Goal: Check status: Check status

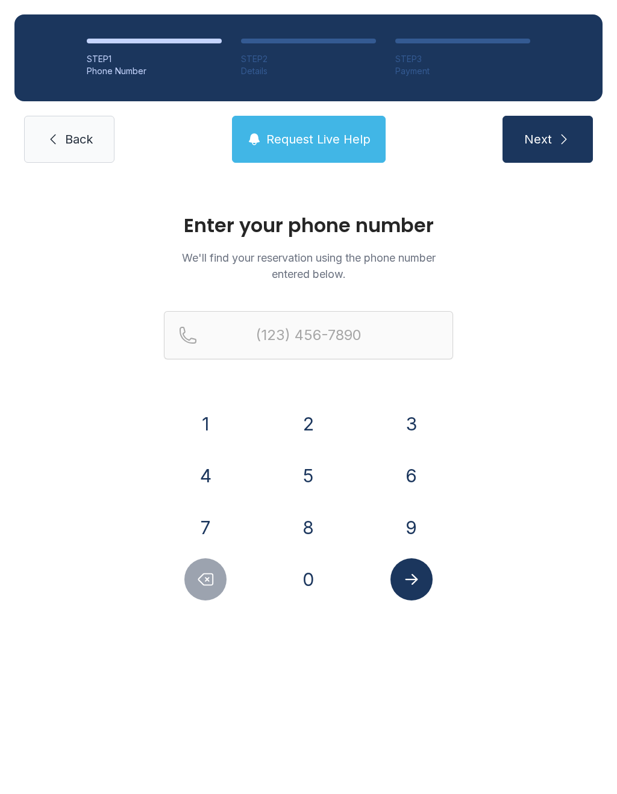
click at [414, 485] on button "6" at bounding box center [411, 475] width 42 height 42
click at [217, 427] on button "1" at bounding box center [205, 424] width 42 height 42
click at [304, 465] on button "5" at bounding box center [308, 475] width 42 height 42
click at [207, 473] on button "4" at bounding box center [205, 475] width 42 height 42
click at [204, 527] on button "7" at bounding box center [205, 527] width 42 height 42
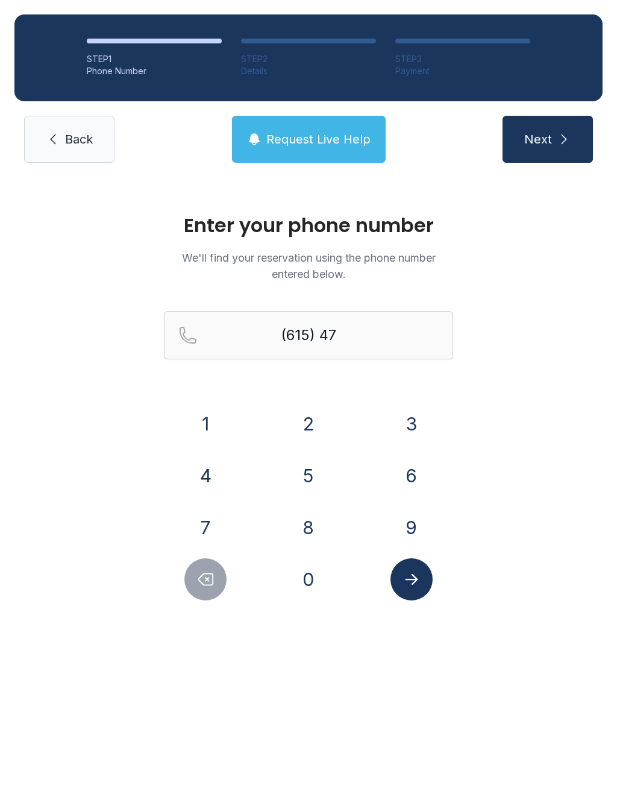
click at [205, 471] on button "4" at bounding box center [205, 475] width 42 height 42
click at [205, 526] on button "7" at bounding box center [205, 527] width 42 height 42
click at [205, 525] on button "7" at bounding box center [205, 527] width 42 height 42
click at [411, 420] on button "3" at bounding box center [411, 424] width 42 height 42
click at [209, 430] on button "1" at bounding box center [205, 424] width 42 height 42
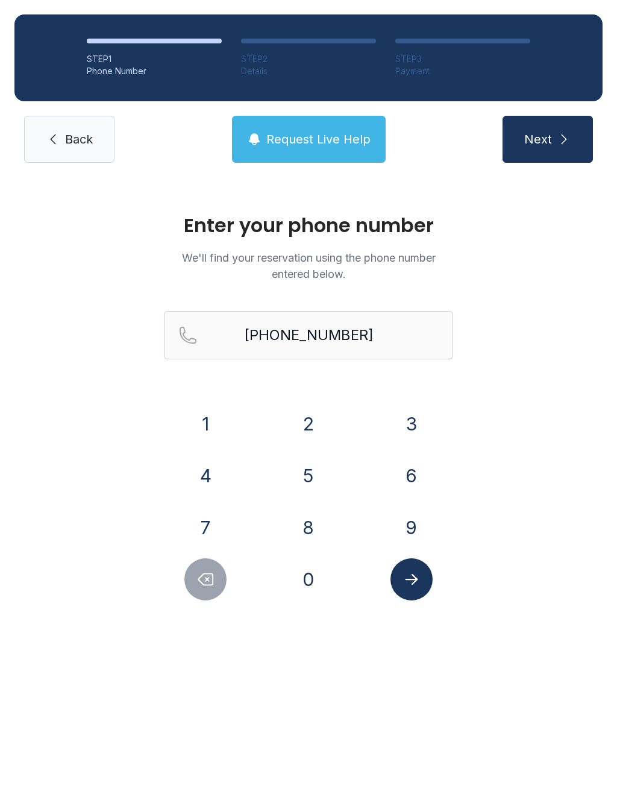
click at [409, 572] on icon "Submit lookup form" at bounding box center [412, 579] width 18 height 18
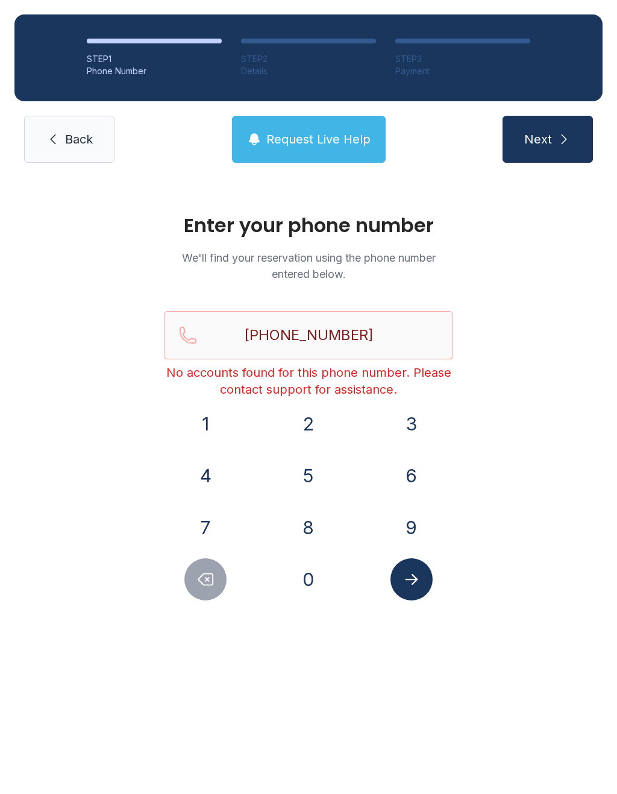
click at [207, 577] on icon "Delete number" at bounding box center [205, 579] width 18 height 18
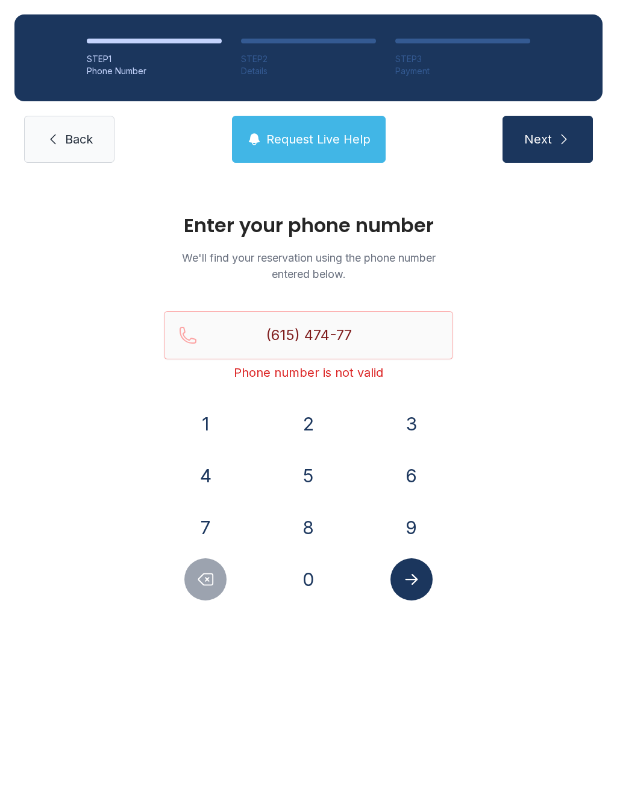
click at [204, 581] on icon "Delete number" at bounding box center [205, 579] width 18 height 18
click at [205, 588] on icon "Delete number" at bounding box center [205, 579] width 18 height 18
click at [205, 587] on icon "Delete number" at bounding box center [205, 579] width 18 height 18
click at [205, 582] on icon "Delete number" at bounding box center [205, 579] width 18 height 18
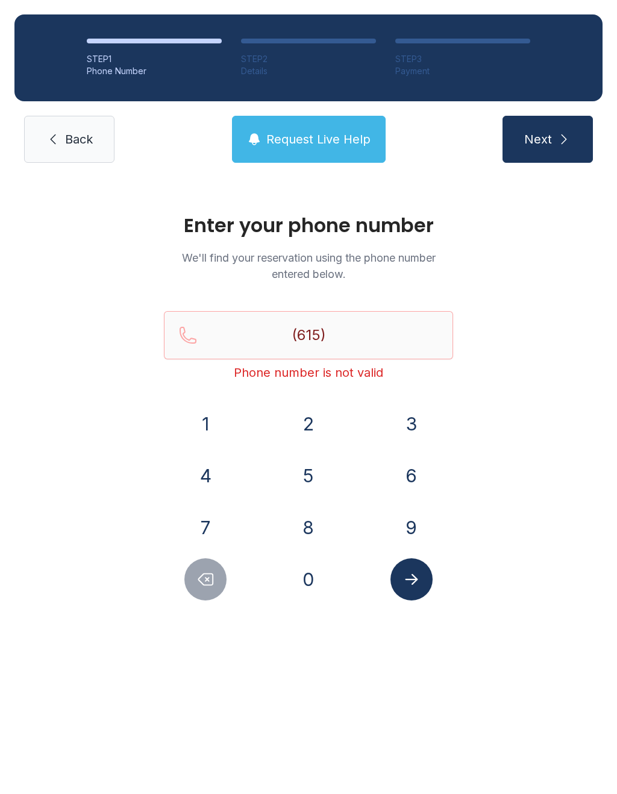
click at [205, 582] on icon "Delete number" at bounding box center [205, 579] width 18 height 18
click at [204, 577] on icon "Delete number" at bounding box center [205, 579] width 18 height 18
type input "(6"
click at [203, 577] on icon "Delete number" at bounding box center [205, 579] width 18 height 18
